Goal: Information Seeking & Learning: Learn about a topic

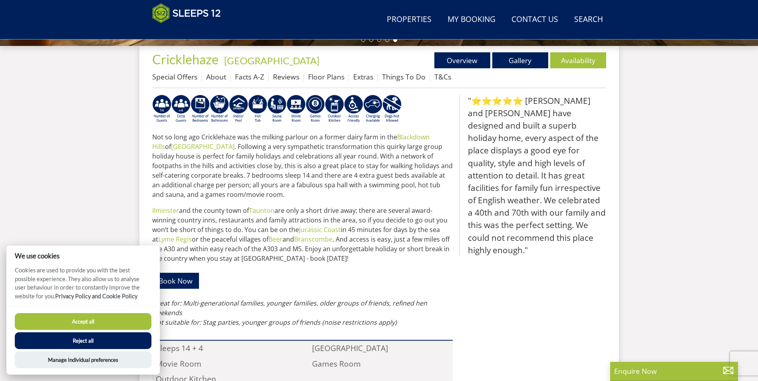
scroll to position [286, 0]
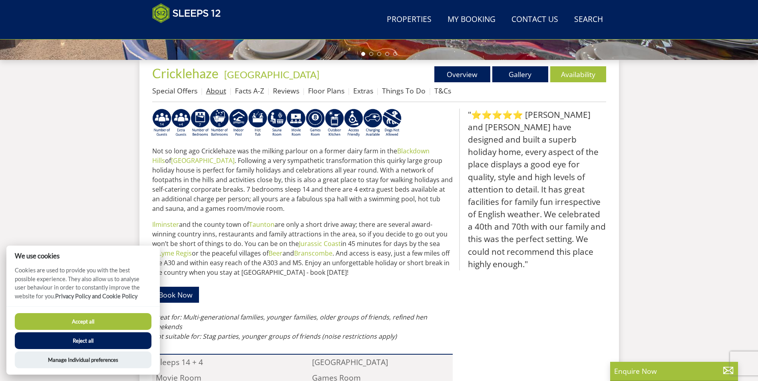
click at [214, 93] on link "About" at bounding box center [216, 91] width 20 height 10
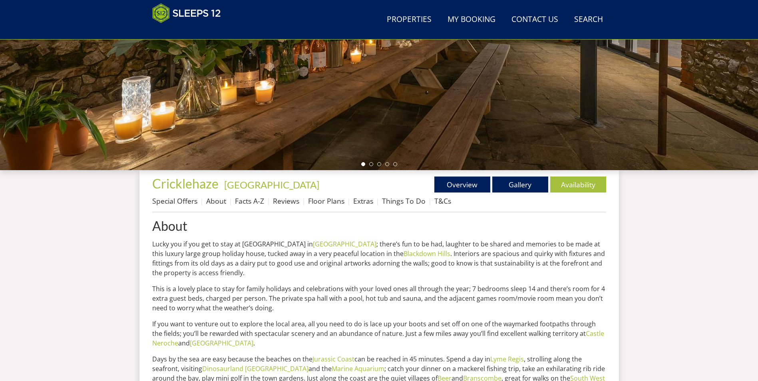
scroll to position [148, 0]
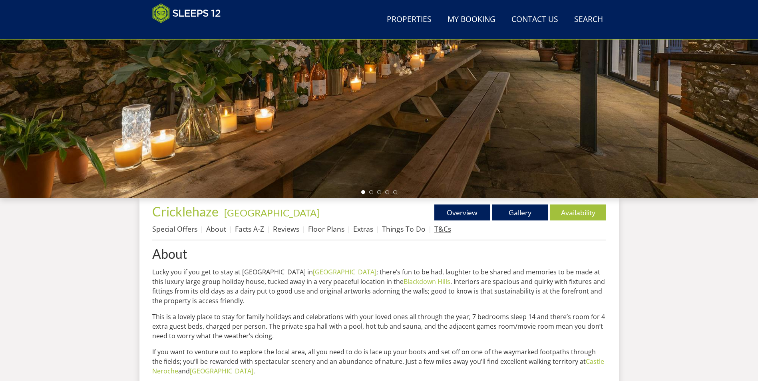
click at [440, 230] on link "T&Cs" at bounding box center [442, 229] width 17 height 10
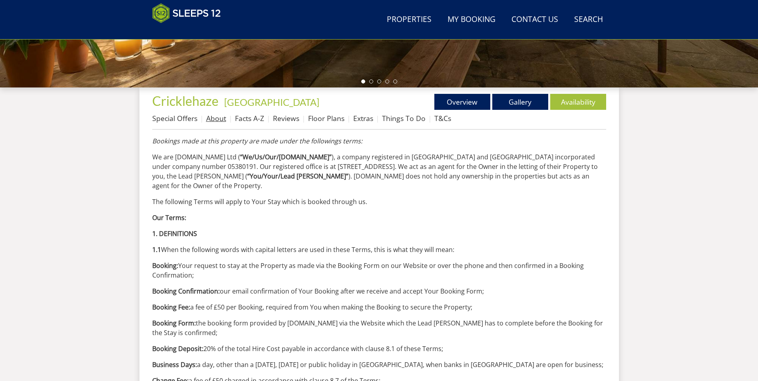
click at [222, 117] on link "About" at bounding box center [216, 118] width 20 height 10
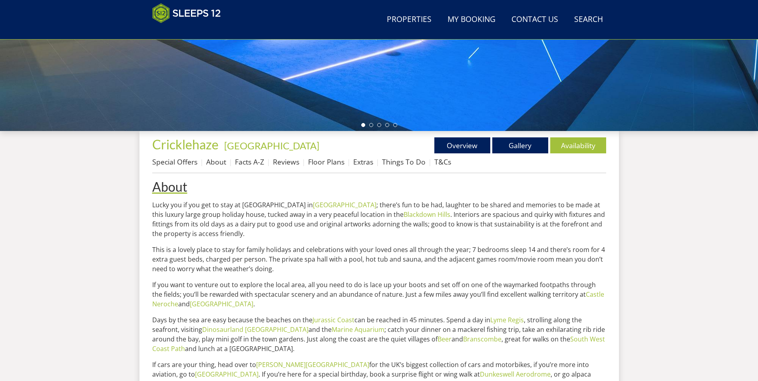
scroll to position [214, 0]
